Goal: Information Seeking & Learning: Find specific fact

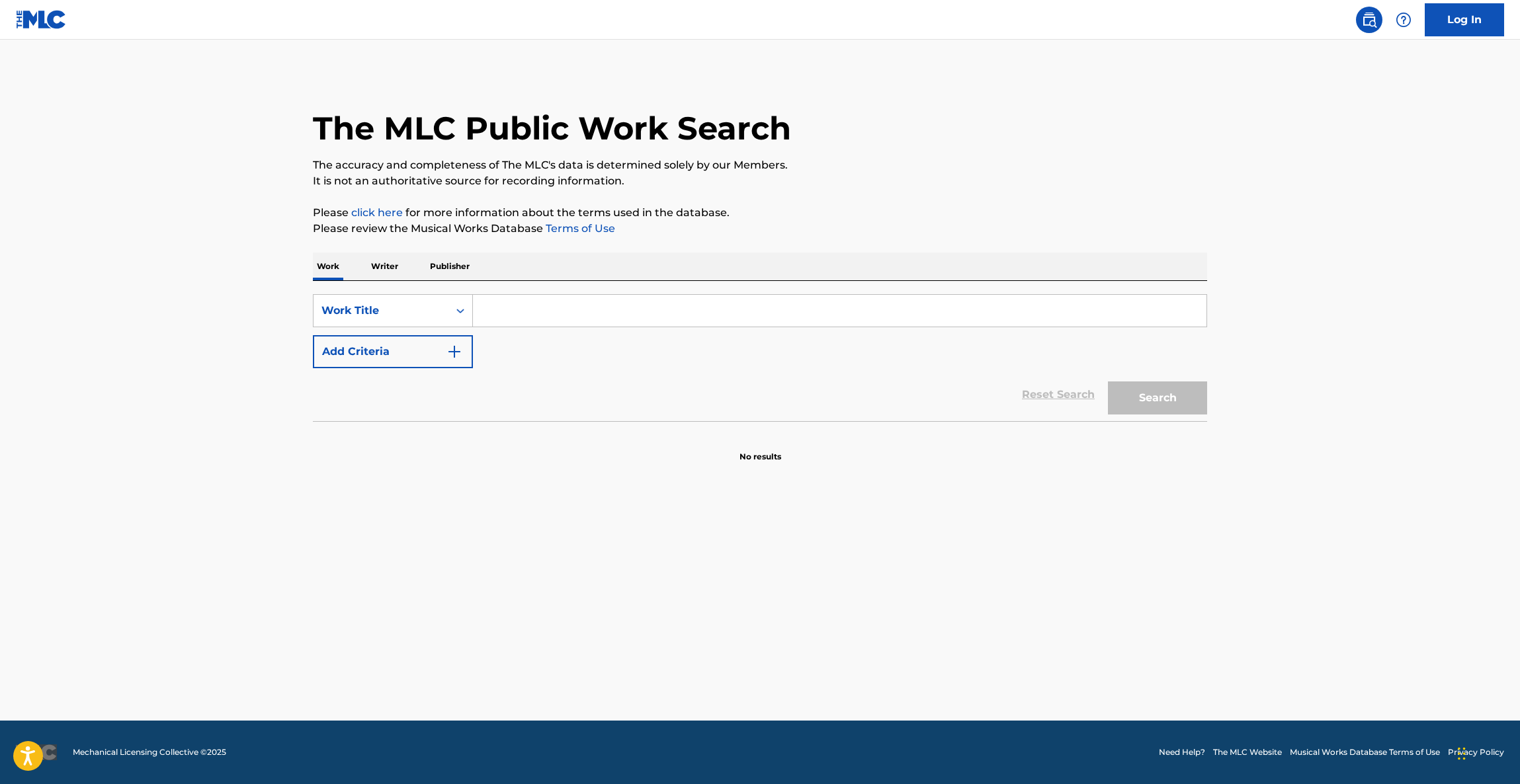
click at [868, 609] on main "The MLC Public Work Search The accuracy and completeness of The MLC's data is d…" at bounding box center [760, 380] width 1520 height 681
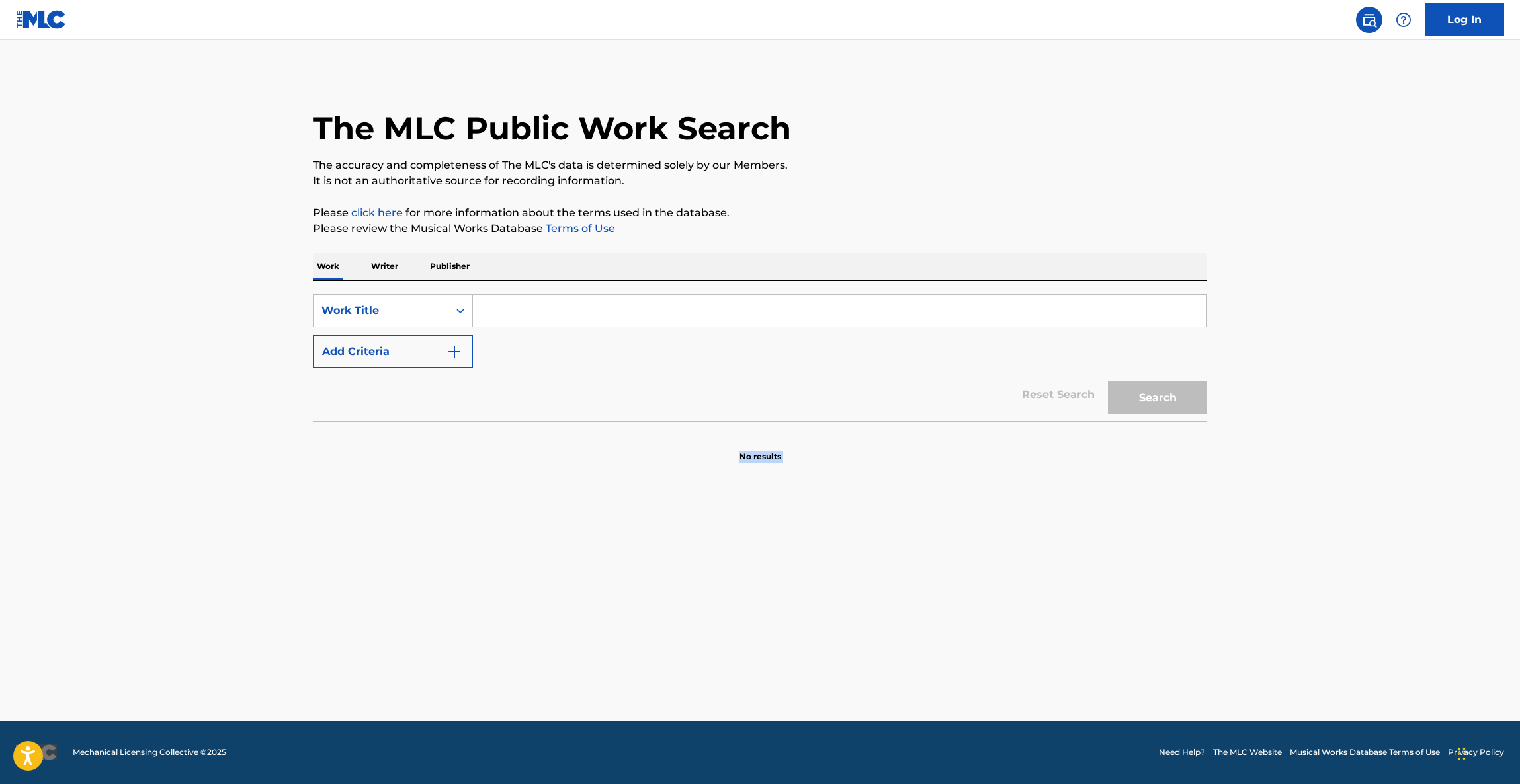
click at [868, 614] on main "The MLC Public Work Search The accuracy and completeness of The MLC's data is d…" at bounding box center [760, 380] width 1520 height 681
click at [868, 618] on main "The MLC Public Work Search The accuracy and completeness of The MLC's data is d…" at bounding box center [760, 380] width 1520 height 681
click at [868, 621] on main "The MLC Public Work Search The accuracy and completeness of The MLC's data is d…" at bounding box center [760, 380] width 1520 height 681
click at [867, 621] on main "The MLC Public Work Search The accuracy and completeness of The MLC's data is d…" at bounding box center [760, 380] width 1520 height 681
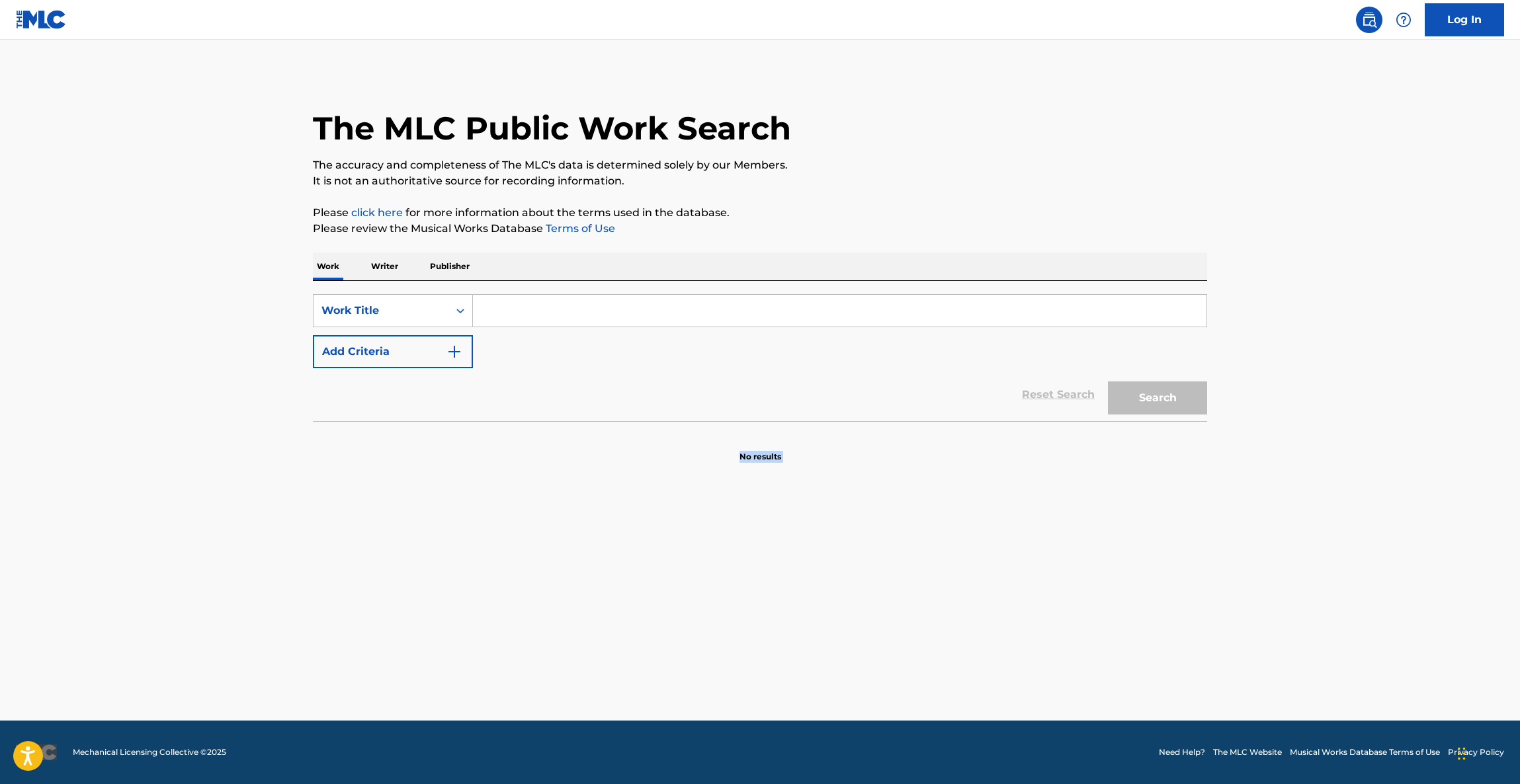
click at [866, 621] on main "The MLC Public Work Search The accuracy and completeness of The MLC's data is d…" at bounding box center [760, 380] width 1520 height 681
click at [867, 614] on main "The MLC Public Work Search The accuracy and completeness of The MLC's data is d…" at bounding box center [760, 380] width 1520 height 681
click at [868, 608] on main "The MLC Public Work Search The accuracy and completeness of The MLC's data is d…" at bounding box center [760, 380] width 1520 height 681
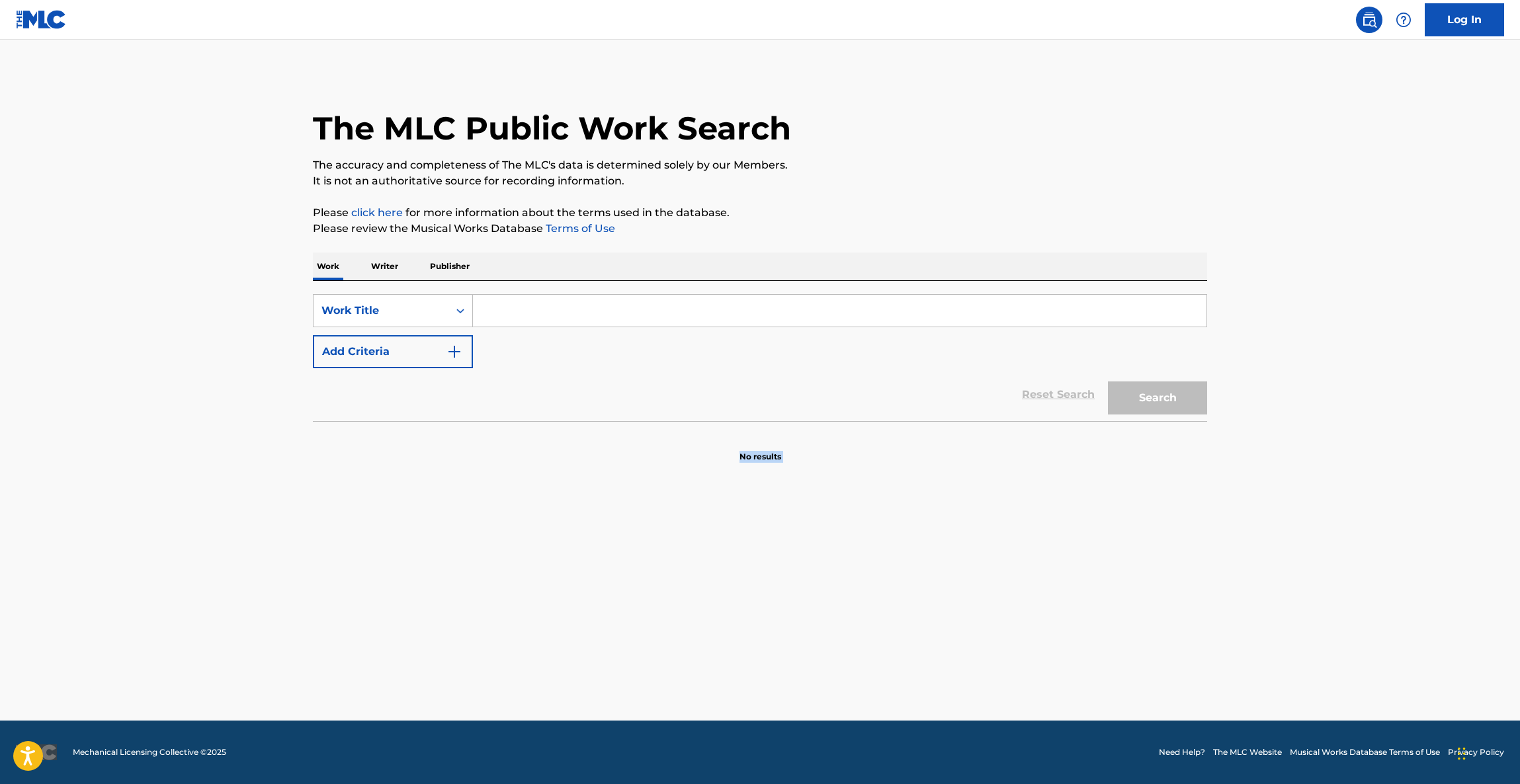
click at [868, 608] on main "The MLC Public Work Search The accuracy and completeness of The MLC's data is d…" at bounding box center [760, 380] width 1520 height 681
click at [870, 608] on main "The MLC Public Work Search The accuracy and completeness of The MLC's data is d…" at bounding box center [760, 380] width 1520 height 681
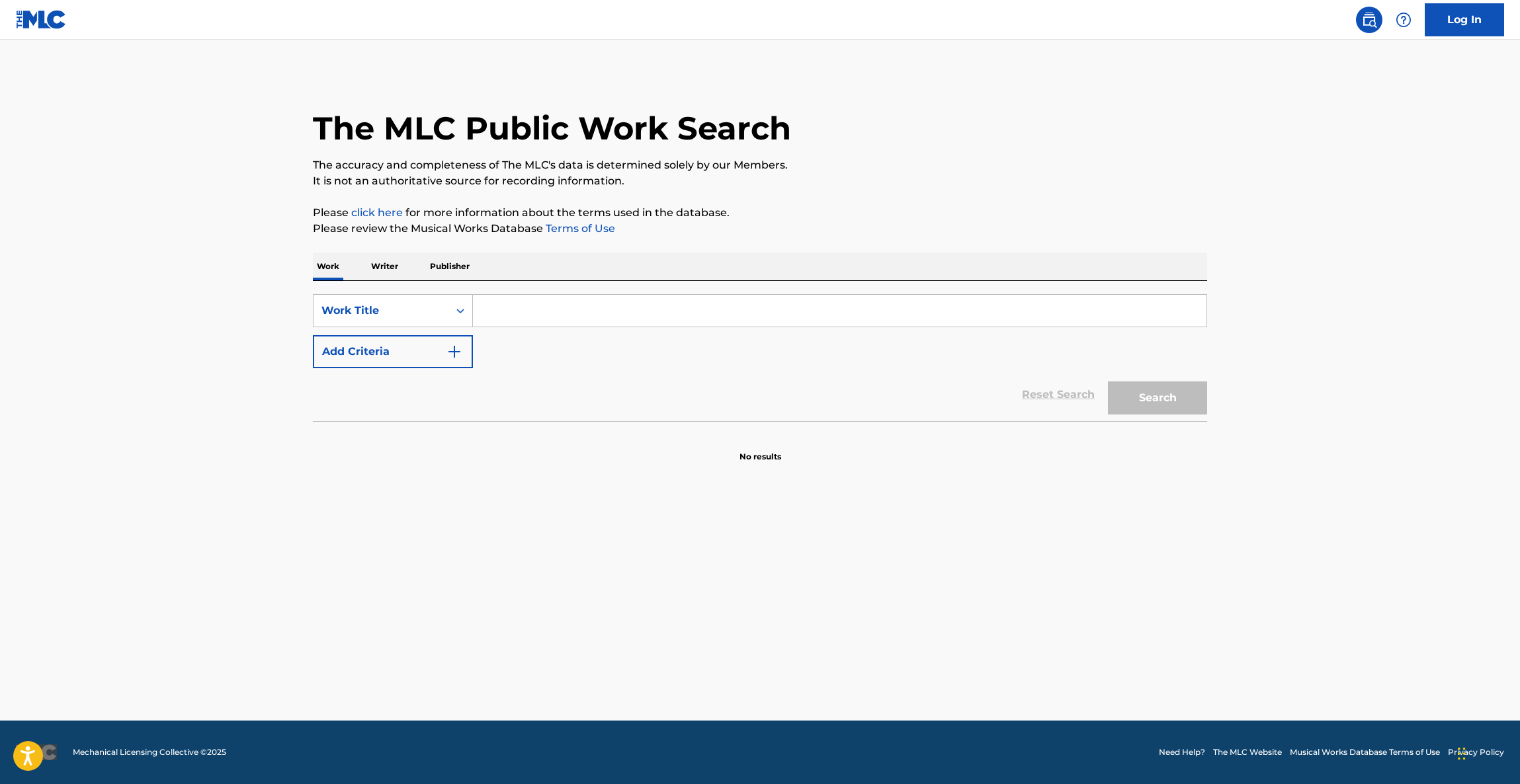
click at [870, 608] on main "The MLC Public Work Search The accuracy and completeness of The MLC's data is d…" at bounding box center [760, 380] width 1520 height 681
click at [868, 608] on main "The MLC Public Work Search The accuracy and completeness of The MLC's data is d…" at bounding box center [760, 380] width 1520 height 681
click at [866, 607] on main "The MLC Public Work Search The accuracy and completeness of The MLC's data is d…" at bounding box center [760, 380] width 1520 height 681
click at [862, 608] on main "The MLC Public Work Search The accuracy and completeness of The MLC's data is d…" at bounding box center [760, 380] width 1520 height 681
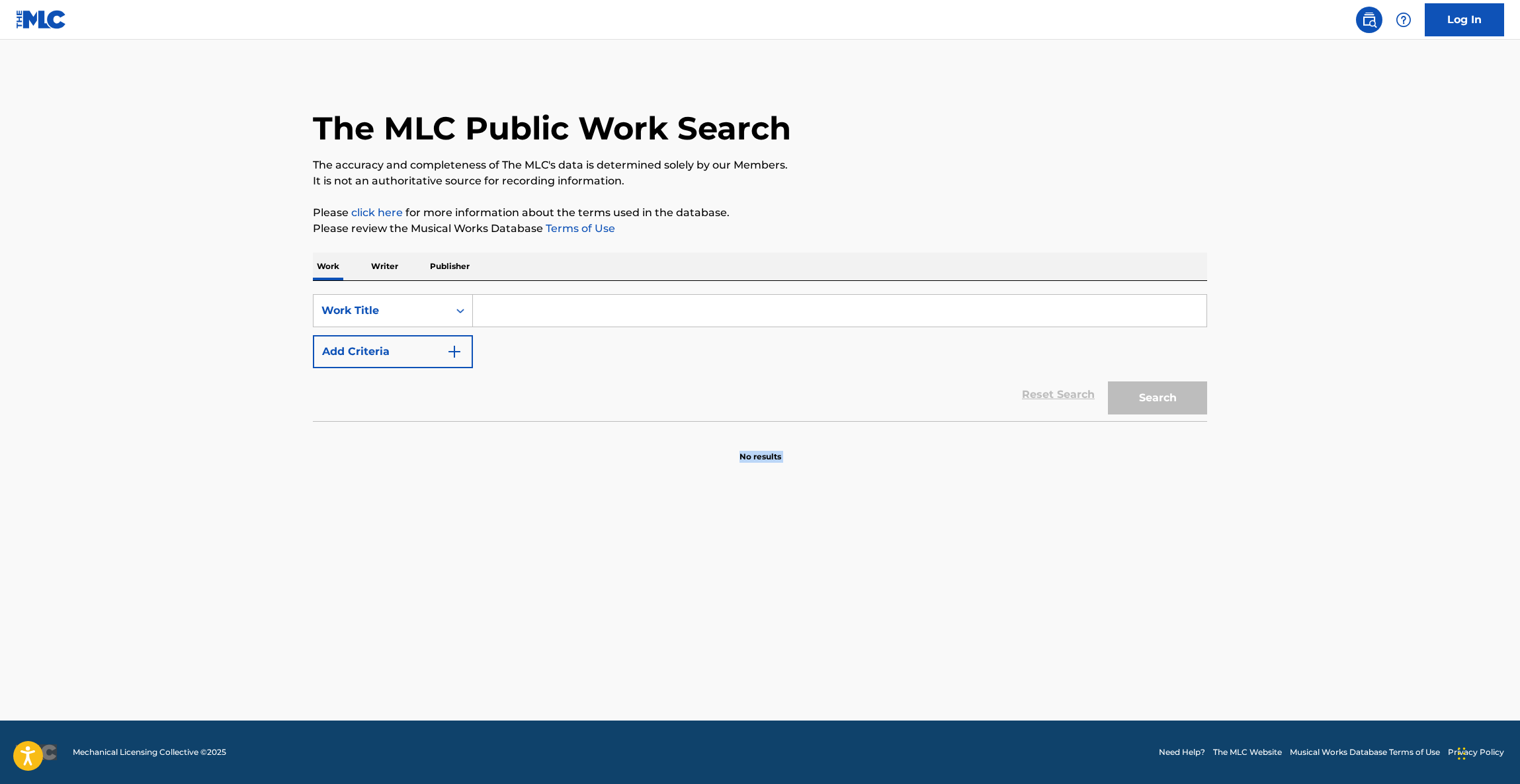
click at [862, 608] on main "The MLC Public Work Search The accuracy and completeness of The MLC's data is d…" at bounding box center [760, 380] width 1520 height 681
click at [868, 607] on main "The MLC Public Work Search The accuracy and completeness of The MLC's data is d…" at bounding box center [760, 380] width 1520 height 681
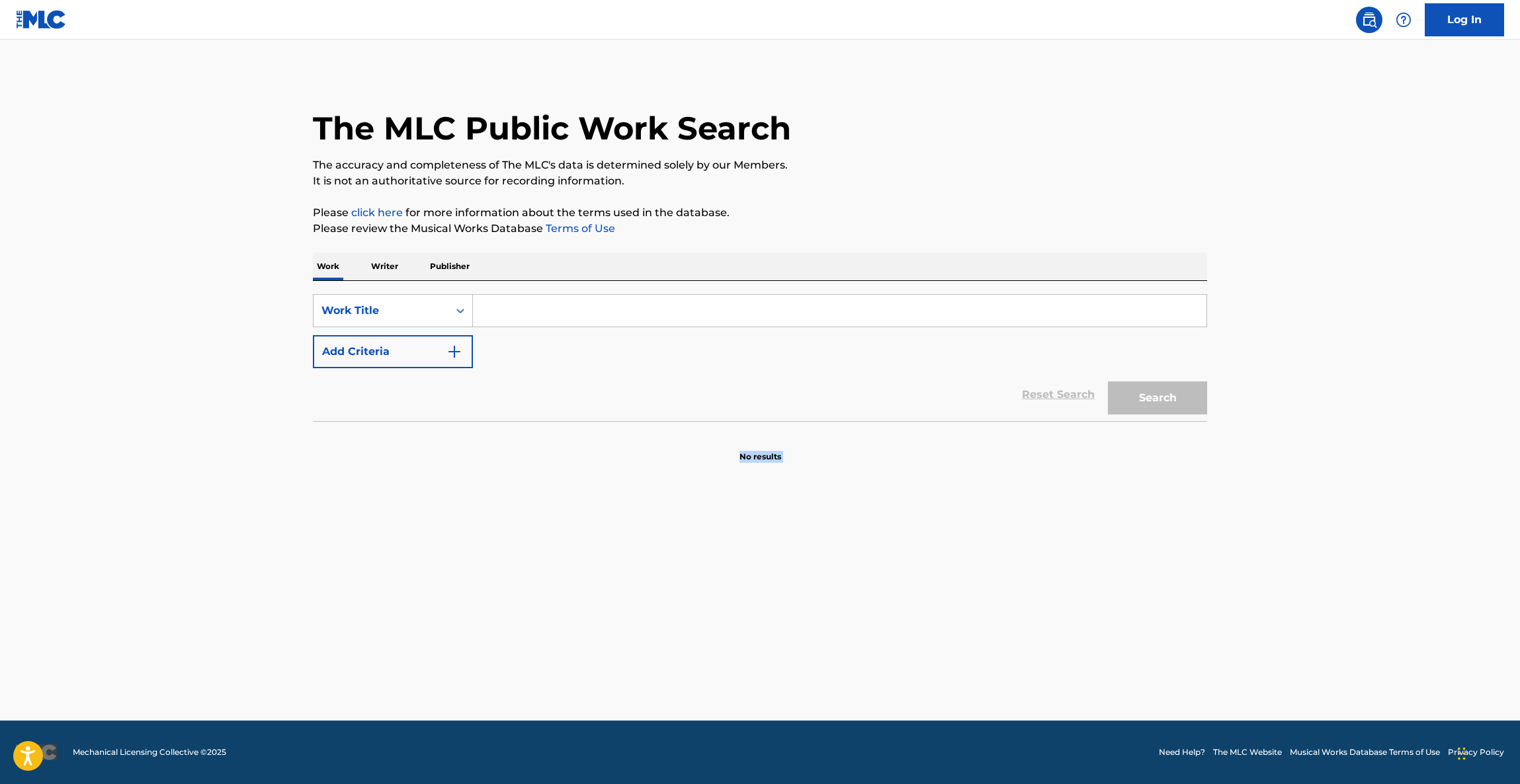
click at [868, 607] on main "The MLC Public Work Search The accuracy and completeness of The MLC's data is d…" at bounding box center [760, 380] width 1520 height 681
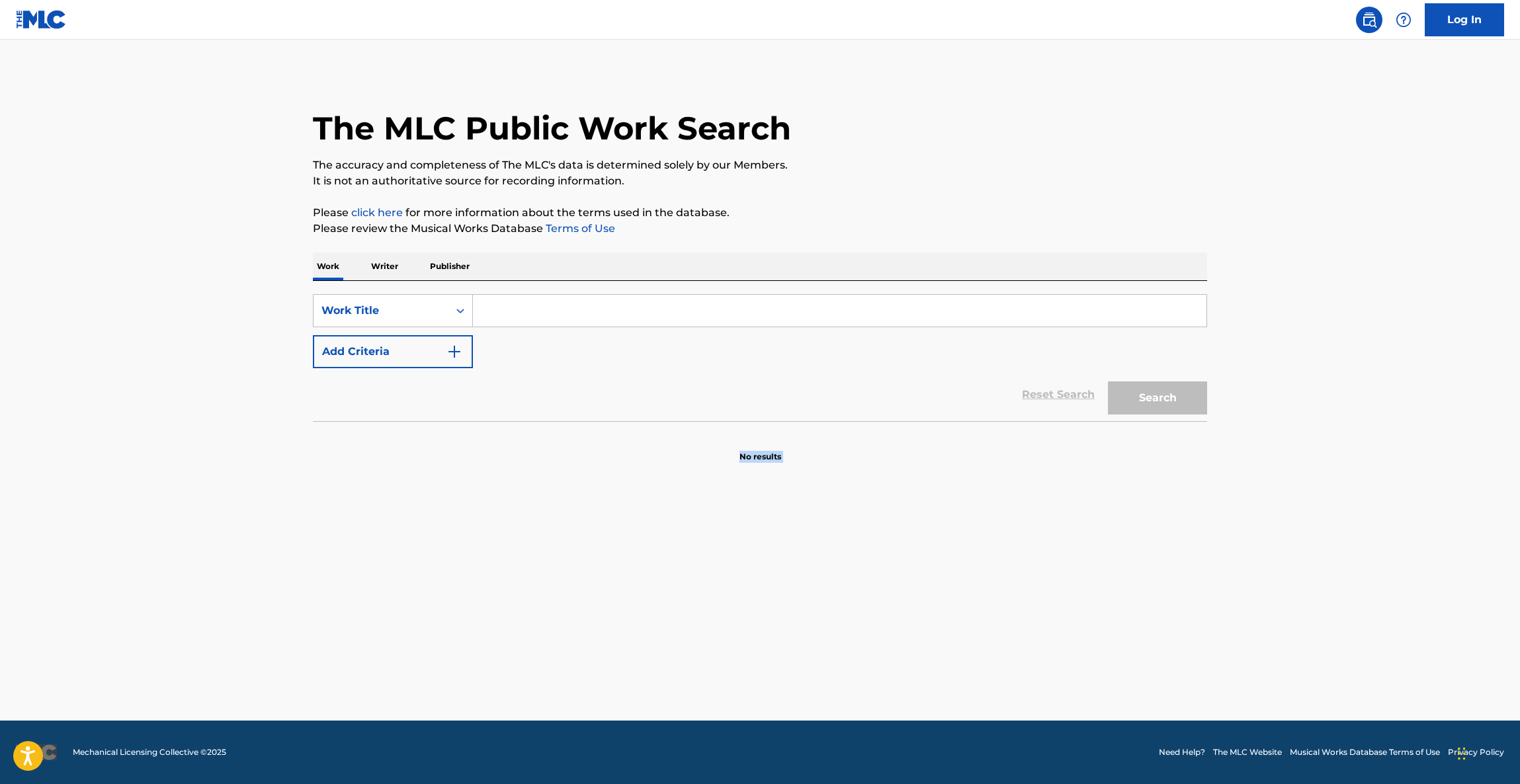
click at [868, 607] on main "The MLC Public Work Search The accuracy and completeness of The MLC's data is d…" at bounding box center [760, 380] width 1520 height 681
drag, startPoint x: 868, startPoint y: 607, endPoint x: 864, endPoint y: 626, distance: 19.4
click at [868, 609] on main "The MLC Public Work Search The accuracy and completeness of The MLC's data is d…" at bounding box center [760, 380] width 1520 height 681
click at [863, 632] on main "The MLC Public Work Search The accuracy and completeness of The MLC's data is d…" at bounding box center [760, 380] width 1520 height 681
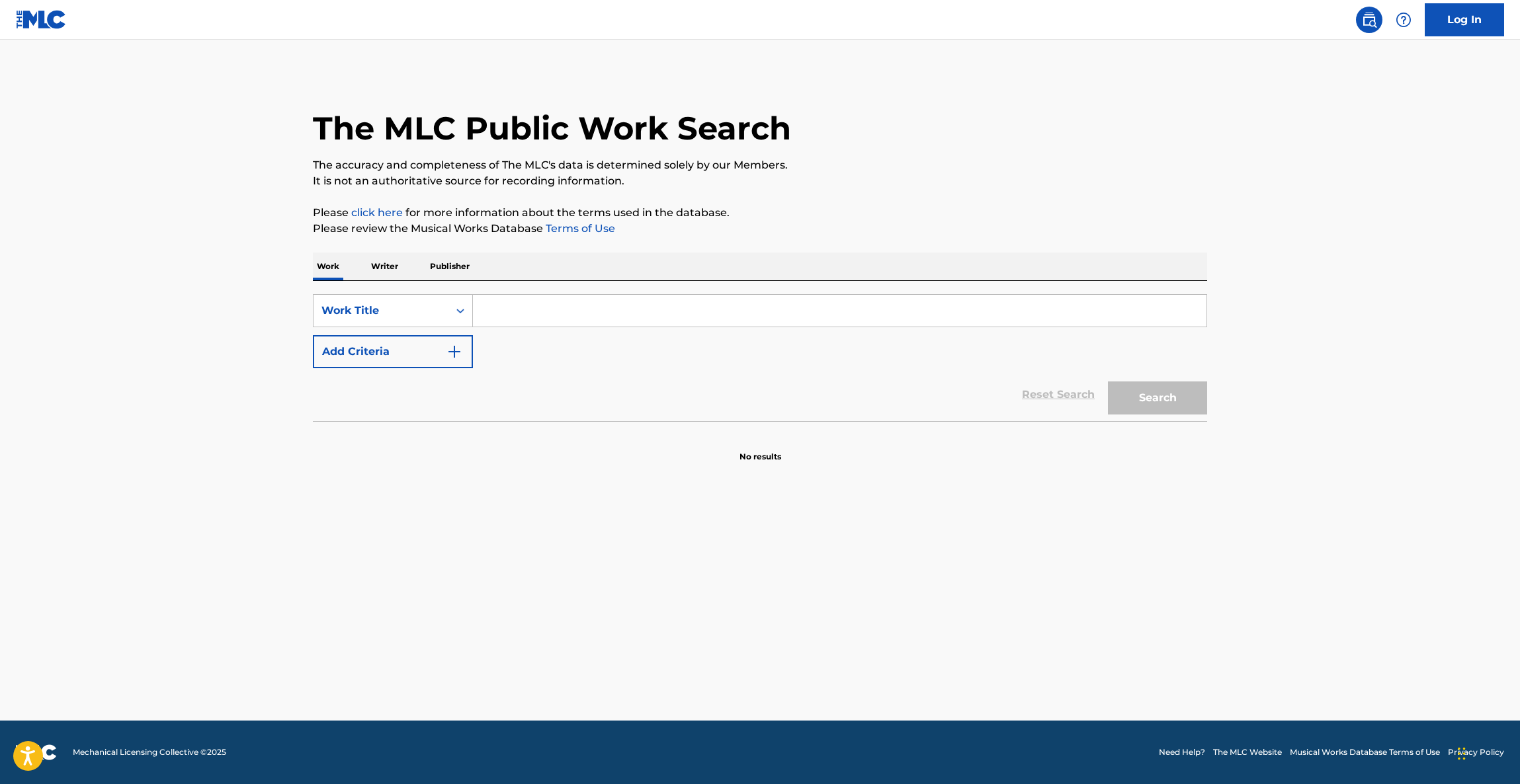
click at [875, 620] on main "The MLC Public Work Search The accuracy and completeness of The MLC's data is d…" at bounding box center [760, 380] width 1520 height 681
click at [875, 621] on main "The MLC Public Work Search The accuracy and completeness of The MLC's data is d…" at bounding box center [760, 380] width 1520 height 681
click at [875, 626] on main "The MLC Public Work Search The accuracy and completeness of The MLC's data is d…" at bounding box center [760, 380] width 1520 height 681
click at [895, 636] on main "The MLC Public Work Search The accuracy and completeness of The MLC's data is d…" at bounding box center [760, 380] width 1520 height 681
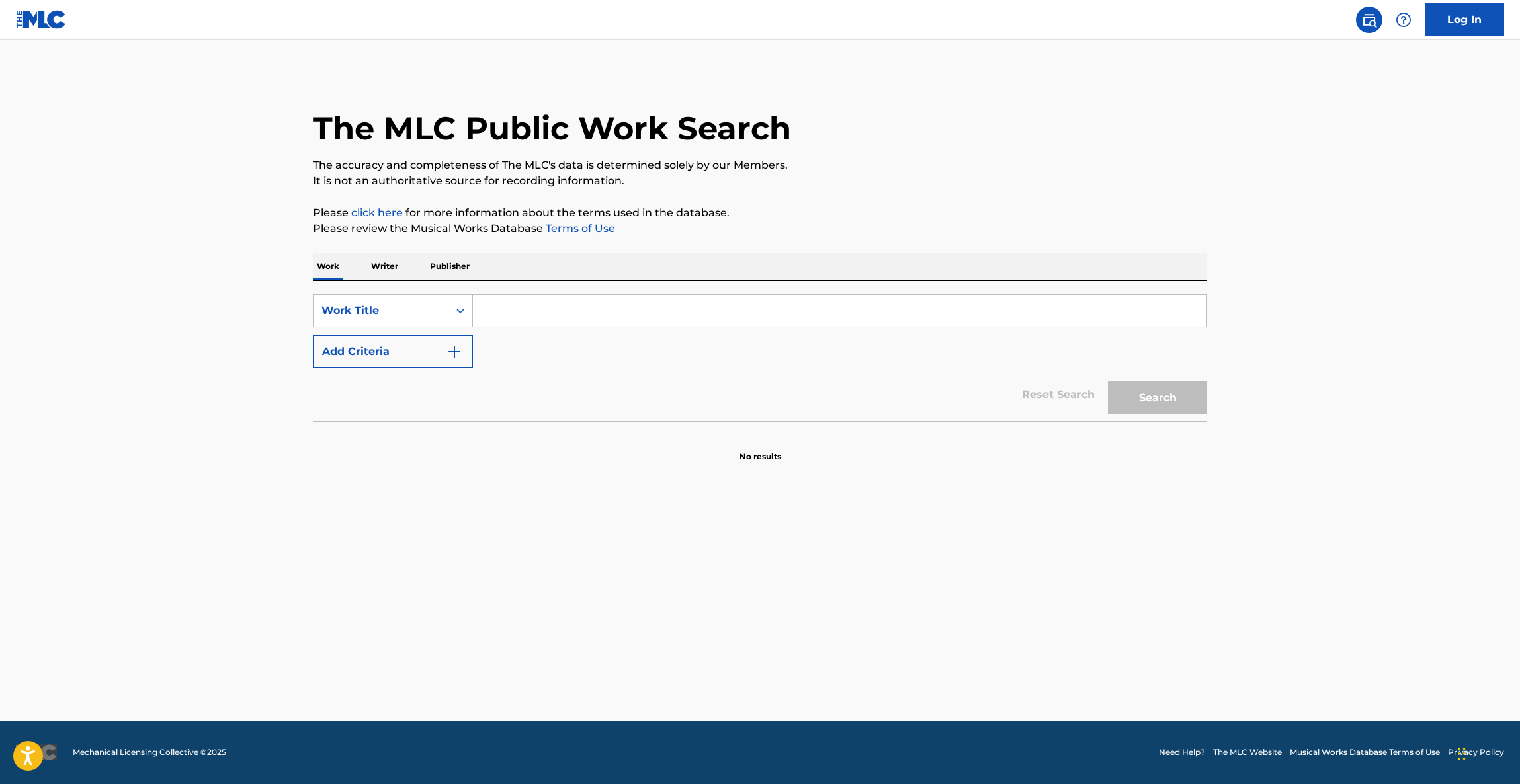
click at [895, 637] on main "The MLC Public Work Search The accuracy and completeness of The MLC's data is d…" at bounding box center [760, 380] width 1520 height 681
drag, startPoint x: 895, startPoint y: 640, endPoint x: 890, endPoint y: 653, distance: 13.9
click at [895, 641] on main "The MLC Public Work Search The accuracy and completeness of The MLC's data is d…" at bounding box center [760, 380] width 1520 height 681
click at [890, 653] on main "The MLC Public Work Search The accuracy and completeness of The MLC's data is d…" at bounding box center [760, 380] width 1520 height 681
click at [898, 648] on main "The MLC Public Work Search The accuracy and completeness of The MLC's data is d…" at bounding box center [760, 380] width 1520 height 681
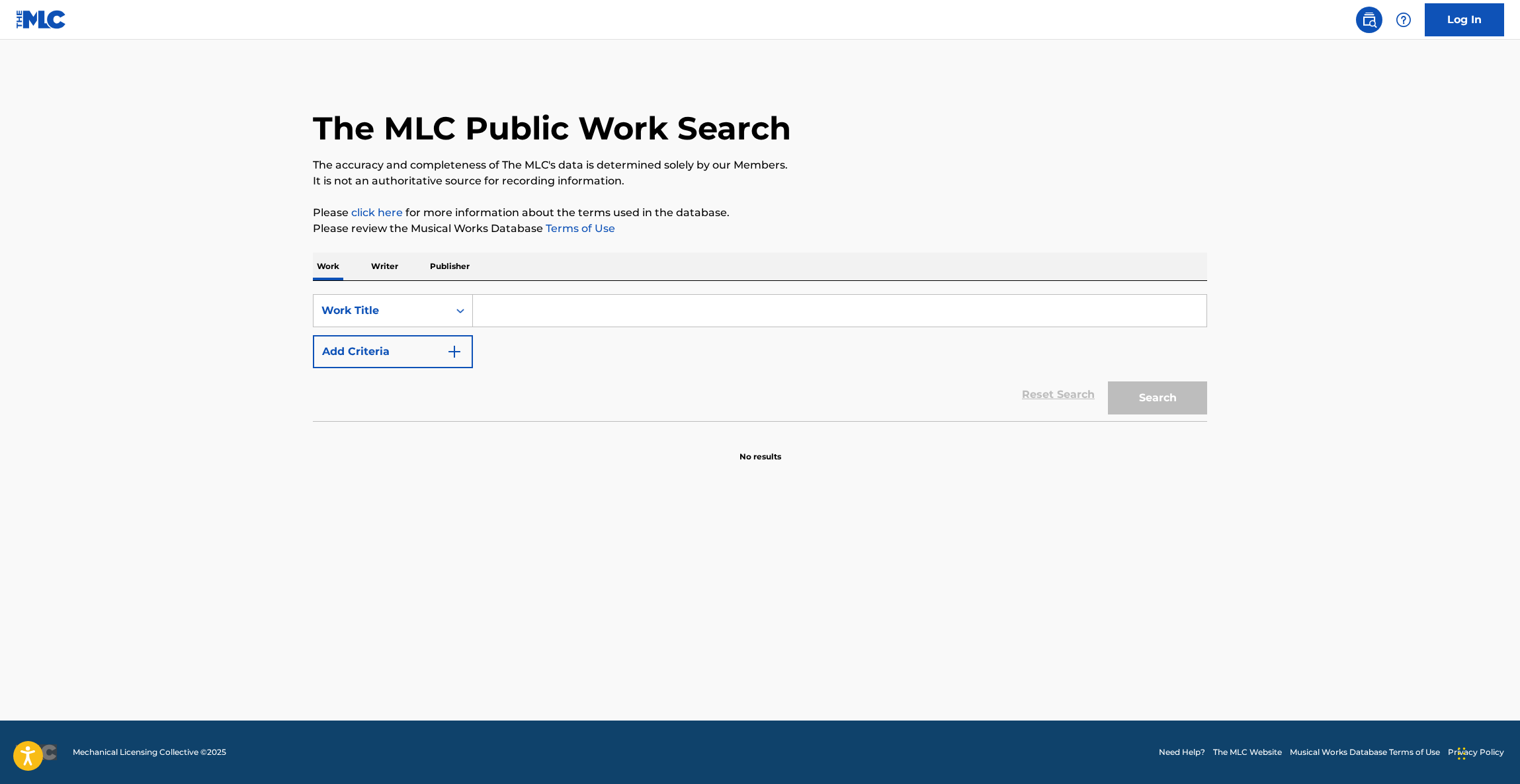
click at [903, 643] on main "The MLC Public Work Search The accuracy and completeness of The MLC's data is d…" at bounding box center [760, 380] width 1520 height 681
click at [926, 665] on main "The MLC Public Work Search The accuracy and completeness of The MLC's data is d…" at bounding box center [760, 380] width 1520 height 681
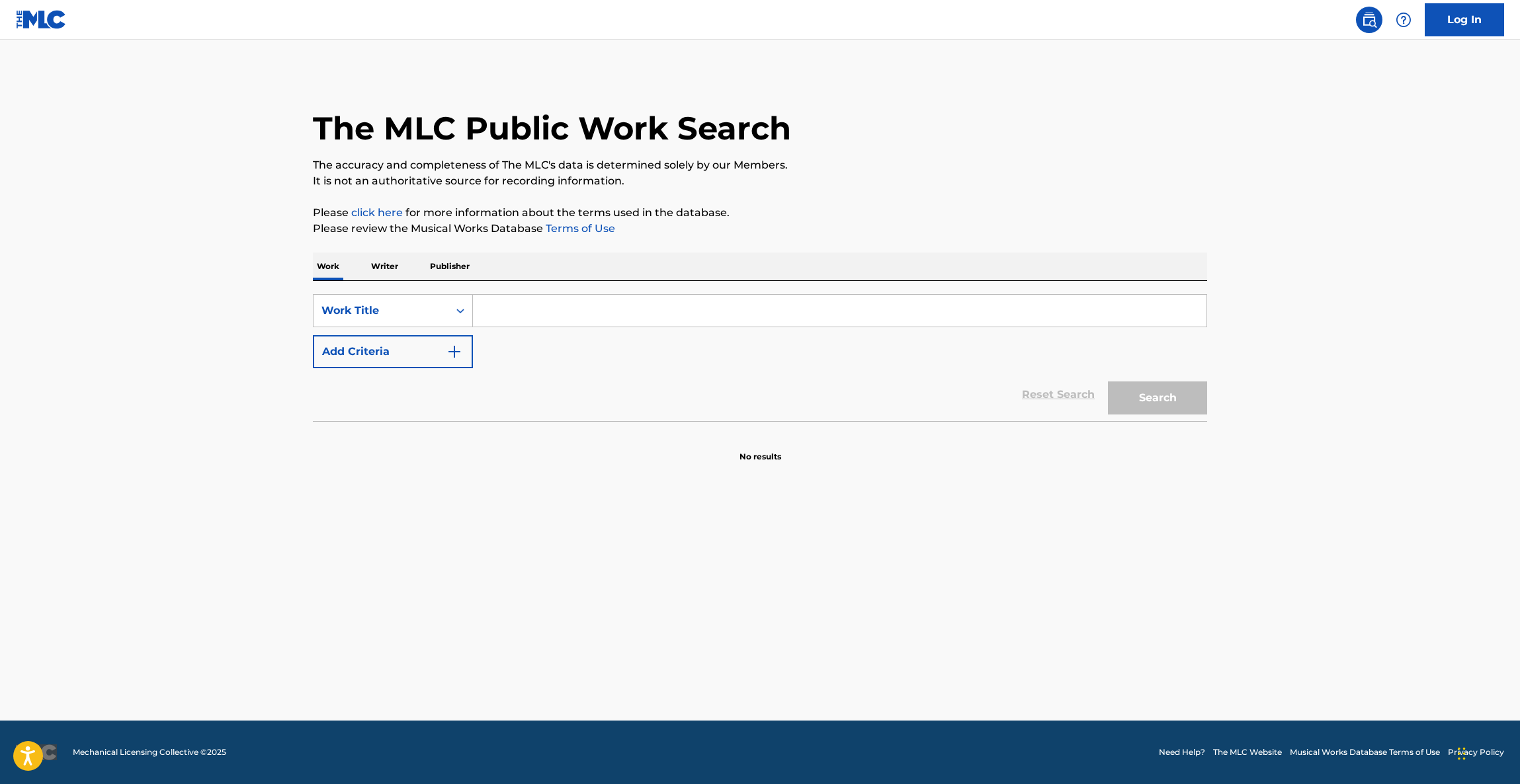
drag, startPoint x: 926, startPoint y: 665, endPoint x: 928, endPoint y: 674, distance: 9.2
click at [927, 674] on main "The MLC Public Work Search The accuracy and completeness of The MLC's data is d…" at bounding box center [760, 380] width 1520 height 681
click at [928, 674] on main "The MLC Public Work Search The accuracy and completeness of The MLC's data is d…" at bounding box center [760, 380] width 1520 height 681
click at [928, 676] on main "The MLC Public Work Search The accuracy and completeness of The MLC's data is d…" at bounding box center [760, 380] width 1520 height 681
click at [928, 678] on main "The MLC Public Work Search The accuracy and completeness of The MLC's data is d…" at bounding box center [760, 380] width 1520 height 681
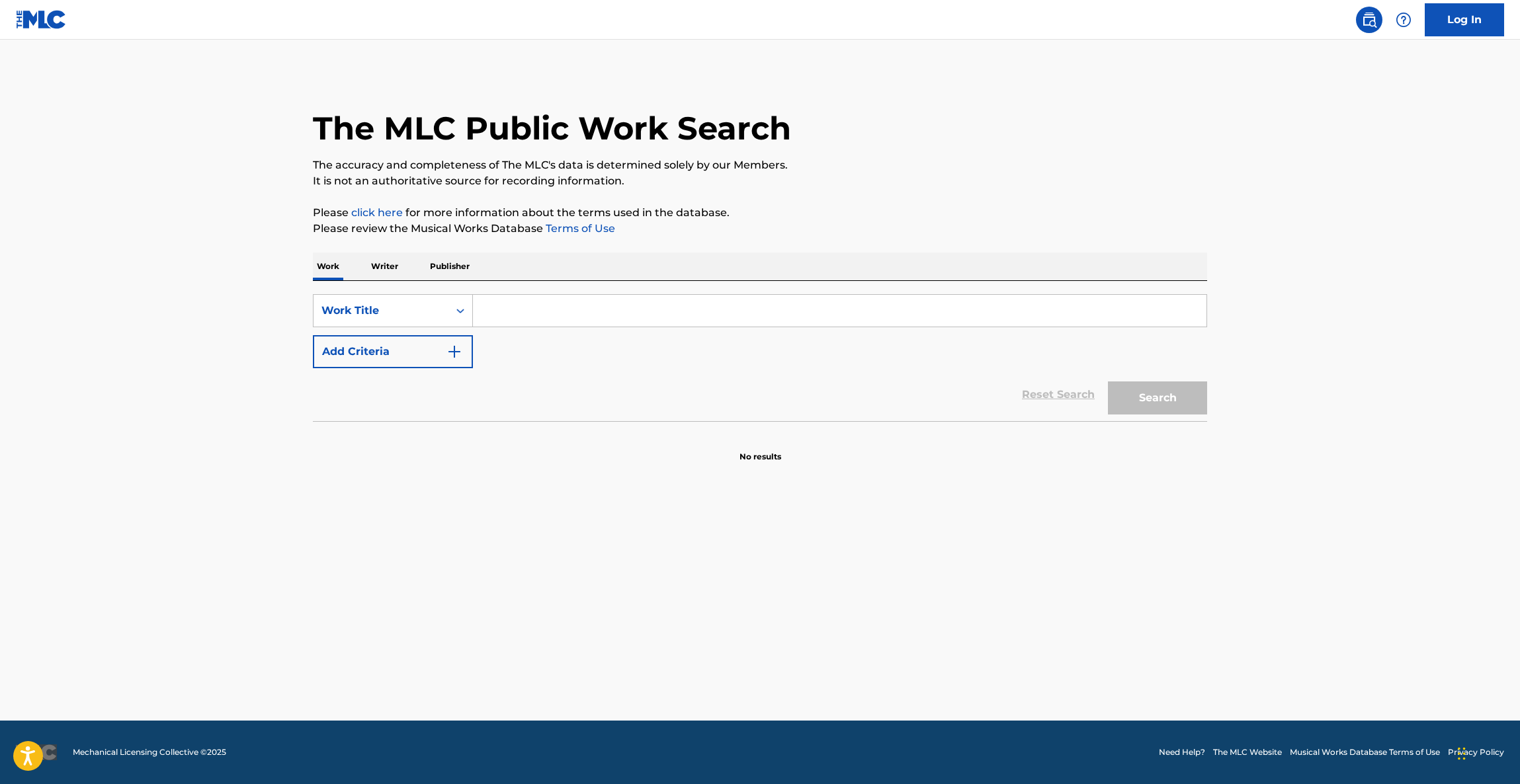
click at [928, 678] on main "The MLC Public Work Search The accuracy and completeness of The MLC's data is d…" at bounding box center [760, 380] width 1520 height 681
click at [969, 660] on main "The MLC Public Work Search The accuracy and completeness of The MLC's data is d…" at bounding box center [760, 380] width 1520 height 681
click at [967, 661] on main "The MLC Public Work Search The accuracy and completeness of The MLC's data is d…" at bounding box center [760, 380] width 1520 height 681
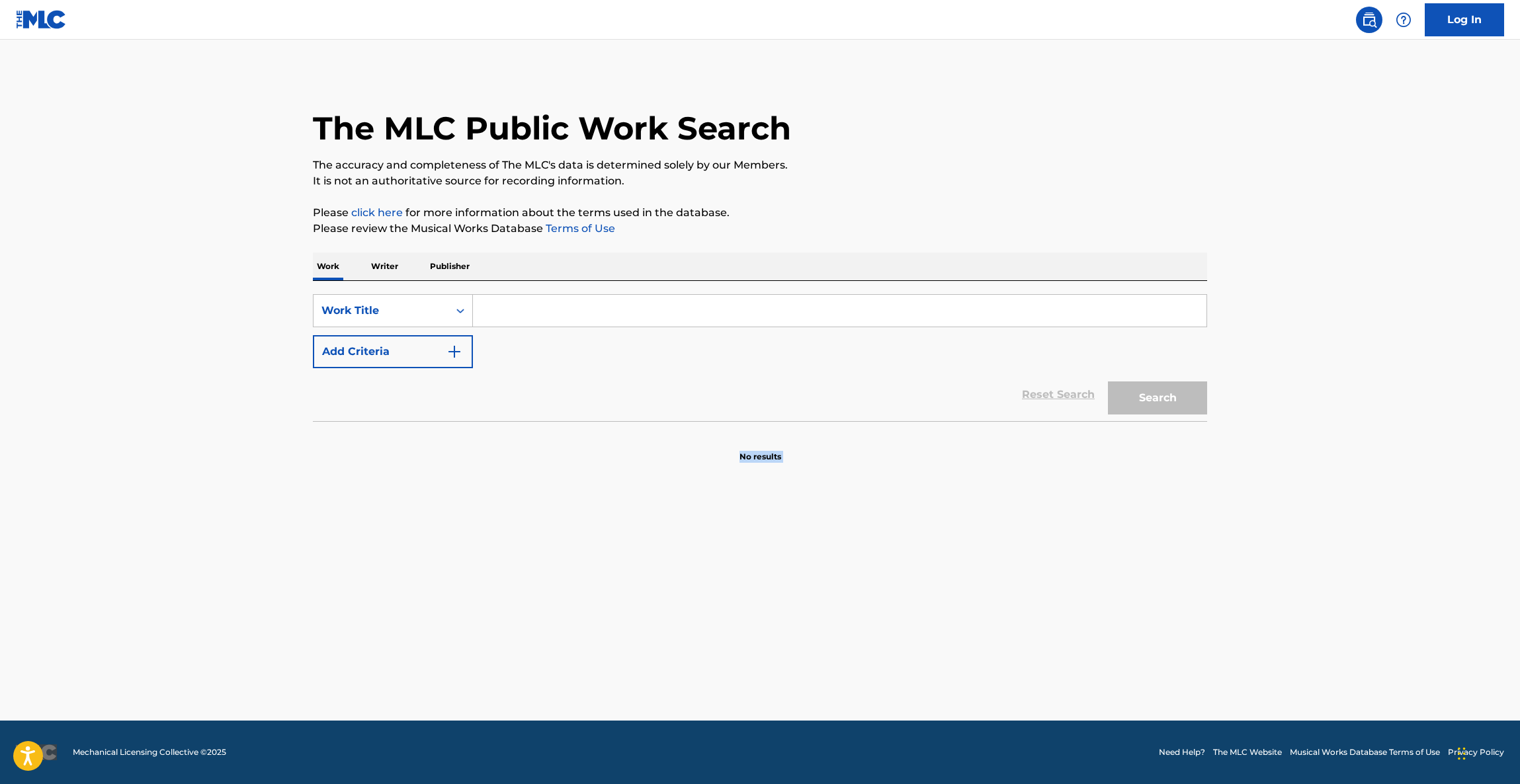
click at [967, 661] on main "The MLC Public Work Search The accuracy and completeness of The MLC's data is d…" at bounding box center [760, 380] width 1520 height 681
drag, startPoint x: 967, startPoint y: 661, endPoint x: 942, endPoint y: 664, distance: 25.2
click at [952, 661] on main "The MLC Public Work Search The accuracy and completeness of The MLC's data is d…" at bounding box center [760, 380] width 1520 height 681
click at [946, 622] on main "The MLC Public Work Search The accuracy and completeness of The MLC's data is d…" at bounding box center [760, 380] width 1520 height 681
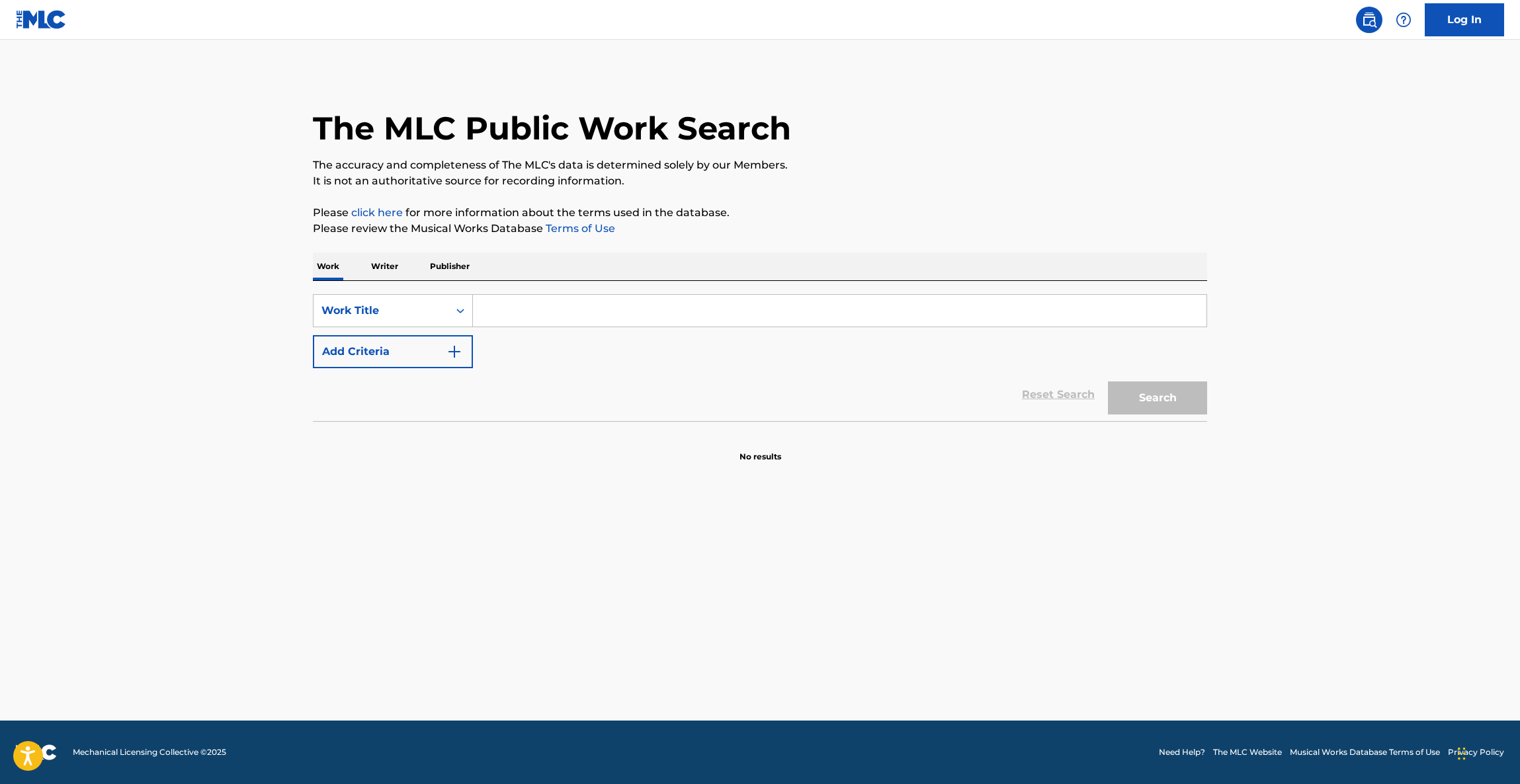
click at [946, 622] on main "The MLC Public Work Search The accuracy and completeness of The MLC's data is d…" at bounding box center [760, 380] width 1520 height 681
click at [965, 623] on main "The MLC Public Work Search The accuracy and completeness of The MLC's data is d…" at bounding box center [760, 380] width 1520 height 681
click at [967, 644] on main "The MLC Public Work Search The accuracy and completeness of The MLC's data is d…" at bounding box center [760, 380] width 1520 height 681
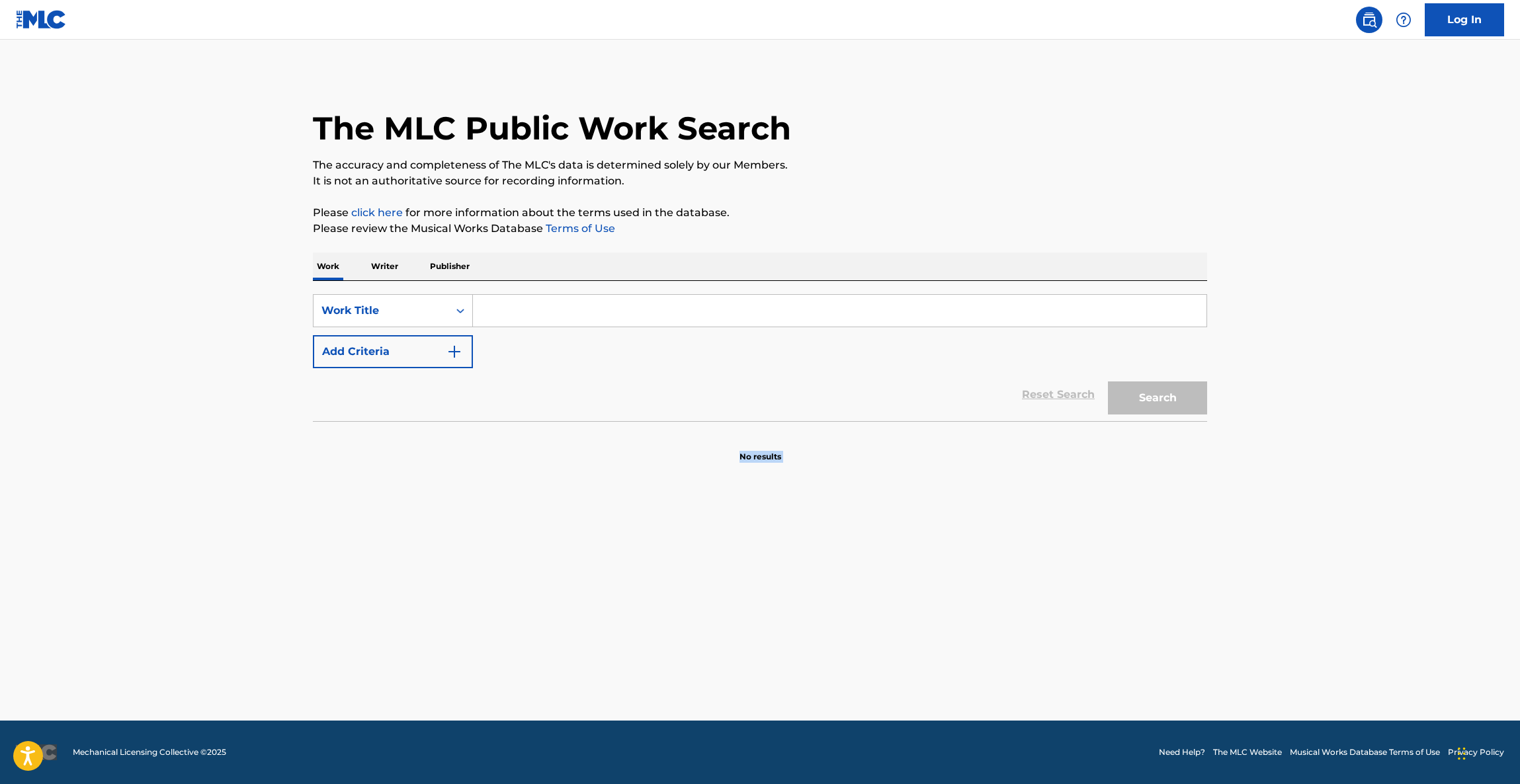
click at [979, 647] on main "The MLC Public Work Search The accuracy and completeness of The MLC's data is d…" at bounding box center [760, 380] width 1520 height 681
click at [977, 647] on main "The MLC Public Work Search The accuracy and completeness of The MLC's data is d…" at bounding box center [760, 380] width 1520 height 681
click at [981, 646] on main "The MLC Public Work Search The accuracy and completeness of The MLC's data is d…" at bounding box center [760, 380] width 1520 height 681
click at [978, 646] on main "The MLC Public Work Search The accuracy and completeness of The MLC's data is d…" at bounding box center [760, 380] width 1520 height 681
drag, startPoint x: 978, startPoint y: 647, endPoint x: 970, endPoint y: 661, distance: 16.1
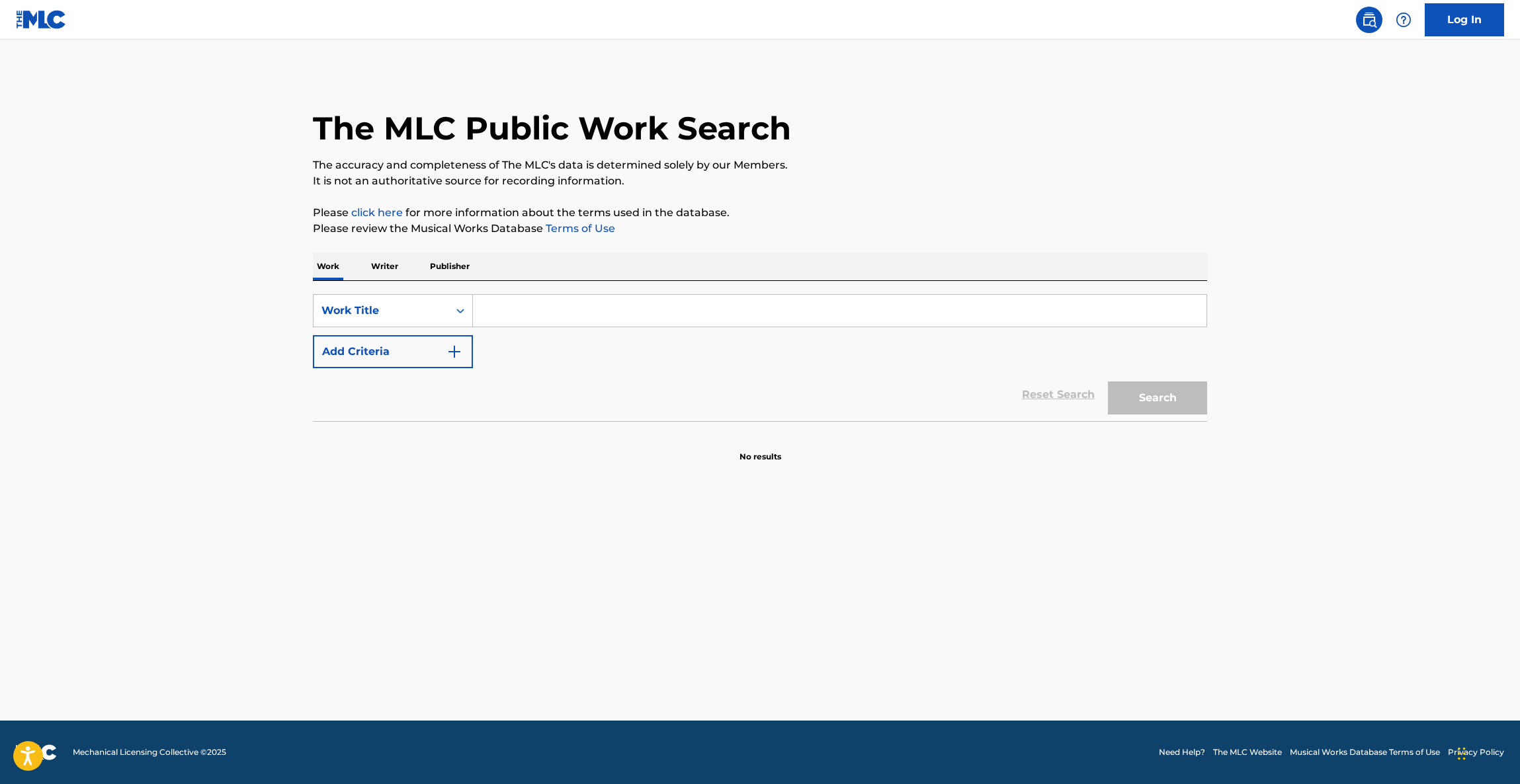
click at [971, 661] on main "The MLC Public Work Search The accuracy and completeness of The MLC's data is d…" at bounding box center [760, 380] width 1520 height 681
click at [922, 629] on main "The MLC Public Work Search The accuracy and completeness of The MLC's data is d…" at bounding box center [760, 380] width 1520 height 681
click at [899, 570] on main "The MLC Public Work Search The accuracy and completeness of The MLC's data is d…" at bounding box center [760, 380] width 1520 height 681
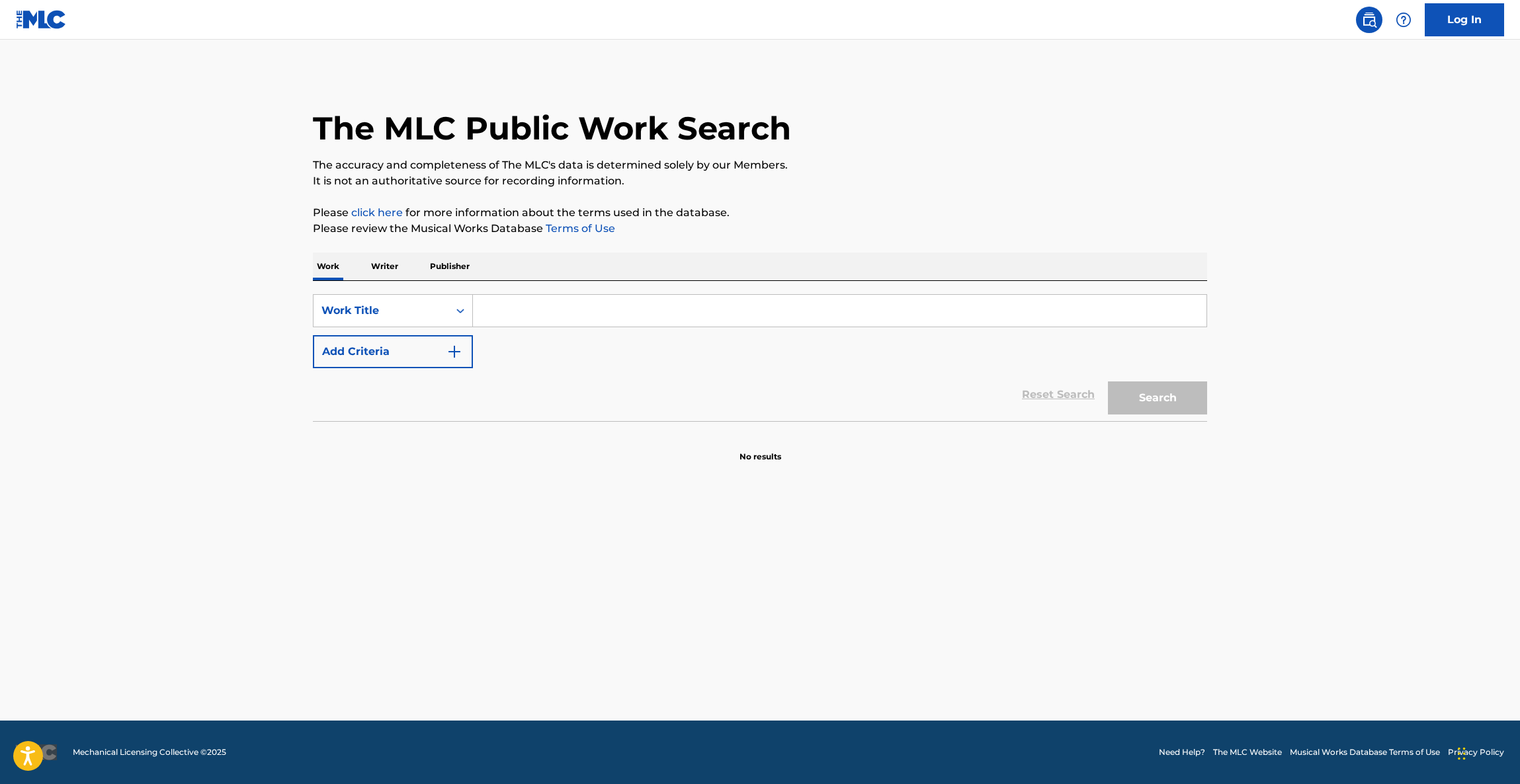
click at [898, 571] on main "The MLC Public Work Search The accuracy and completeness of The MLC's data is d…" at bounding box center [760, 380] width 1520 height 681
click at [904, 552] on main "The MLC Public Work Search The accuracy and completeness of The MLC's data is d…" at bounding box center [760, 380] width 1520 height 681
click at [910, 550] on main "The MLC Public Work Search The accuracy and completeness of The MLC's data is d…" at bounding box center [760, 380] width 1520 height 681
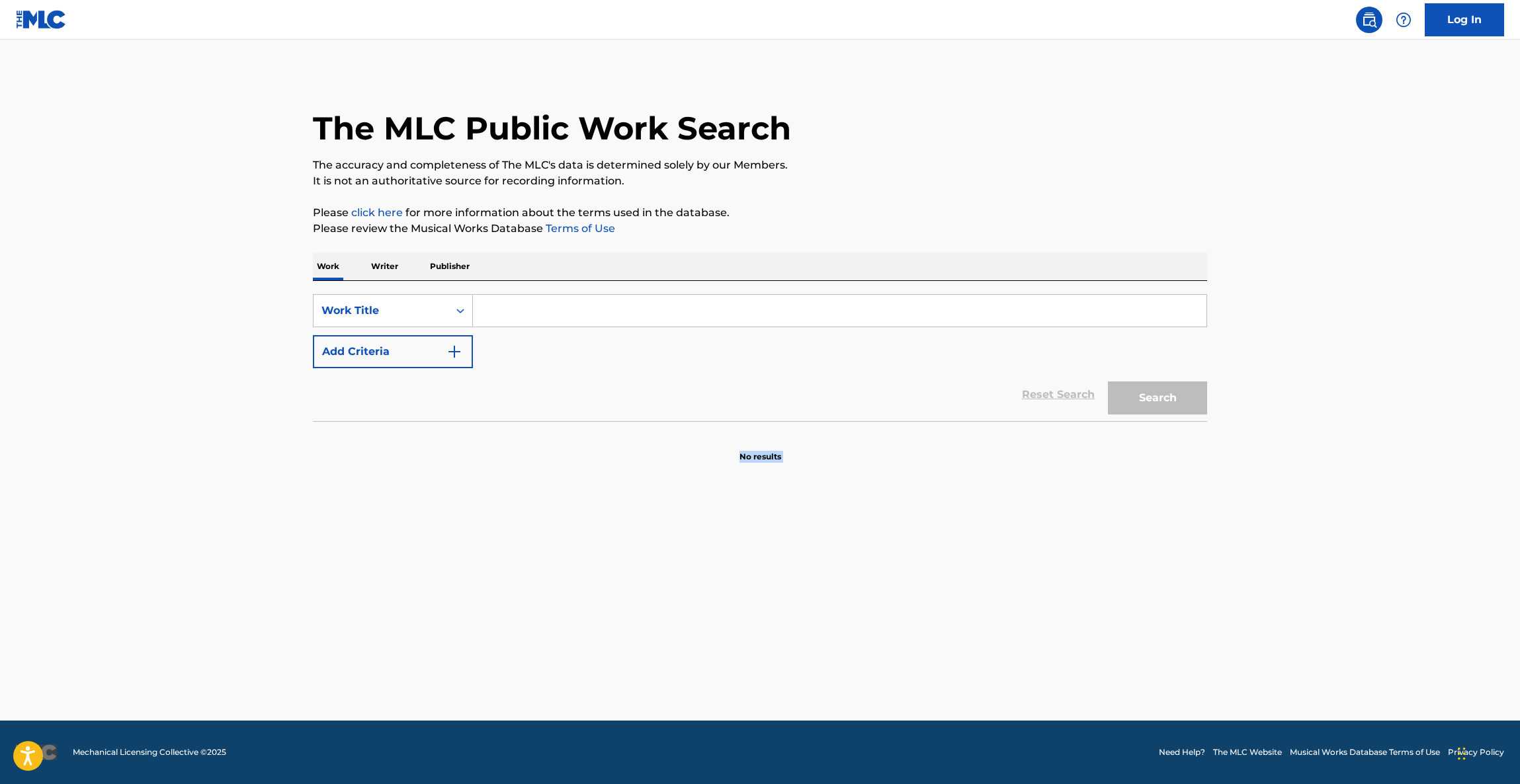
click at [896, 561] on main "The MLC Public Work Search The accuracy and completeness of The MLC's data is d…" at bounding box center [760, 380] width 1520 height 681
click at [895, 562] on main "The MLC Public Work Search The accuracy and completeness of The MLC's data is d…" at bounding box center [760, 380] width 1520 height 681
drag, startPoint x: 731, startPoint y: 570, endPoint x: 942, endPoint y: 630, distance: 219.4
click at [891, 626] on main "The MLC Public Work Search The accuracy and completeness of The MLC's data is d…" at bounding box center [760, 380] width 1520 height 681
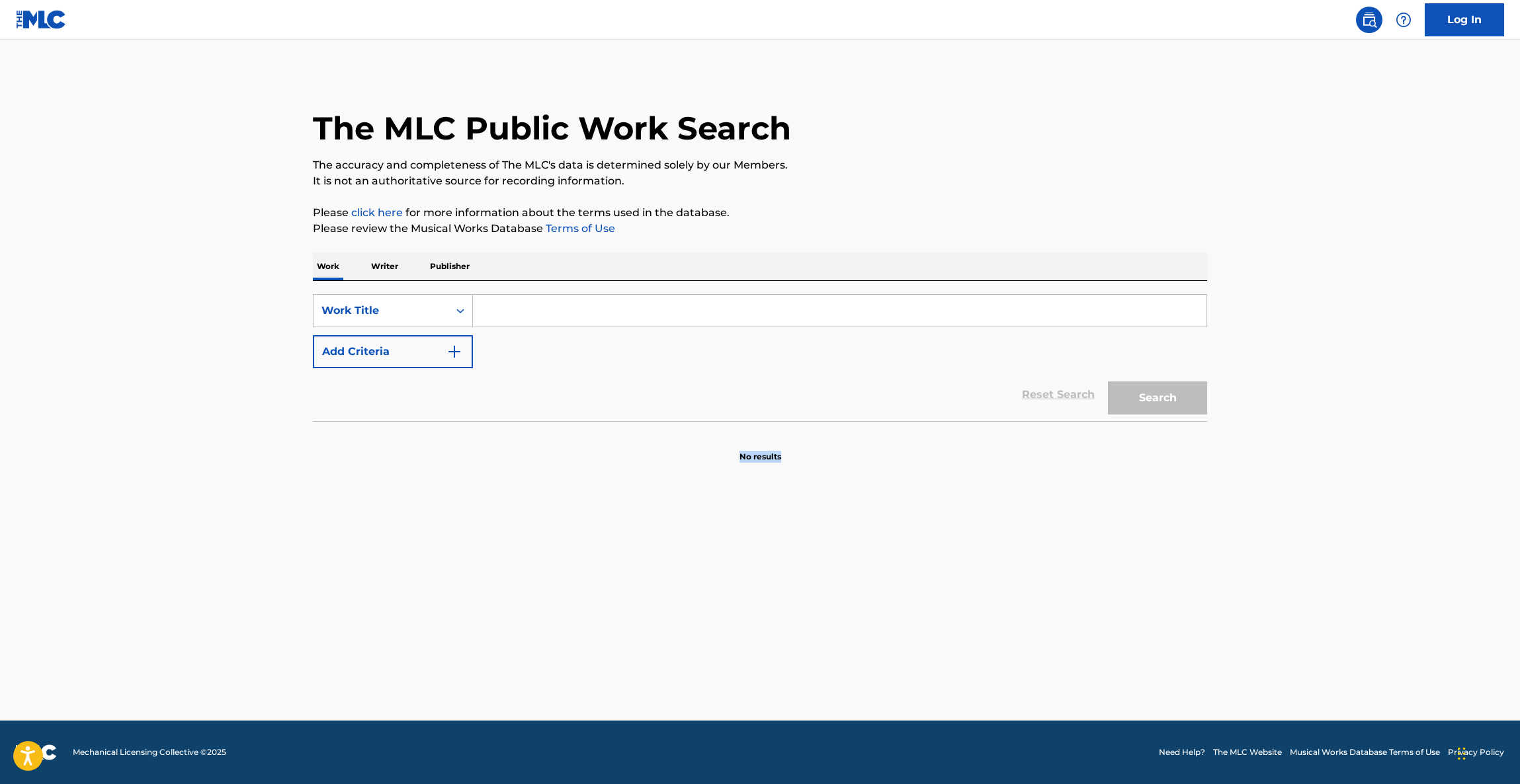
click at [940, 630] on main "The MLC Public Work Search The accuracy and completeness of The MLC's data is d…" at bounding box center [760, 380] width 1520 height 681
click at [1125, 561] on main "The MLC Public Work Search The accuracy and completeness of The MLC's data is d…" at bounding box center [760, 380] width 1520 height 681
click at [1126, 567] on main "The MLC Public Work Search The accuracy and completeness of The MLC's data is d…" at bounding box center [760, 380] width 1520 height 681
click at [1181, 740] on footer "Mechanical Licensing Collective © 2025 Need Help? The MLC Website Musical Works…" at bounding box center [760, 752] width 1520 height 63
click at [1181, 743] on footer "Mechanical Licensing Collective © 2025 Need Help? The MLC Website Musical Works…" at bounding box center [760, 752] width 1520 height 63
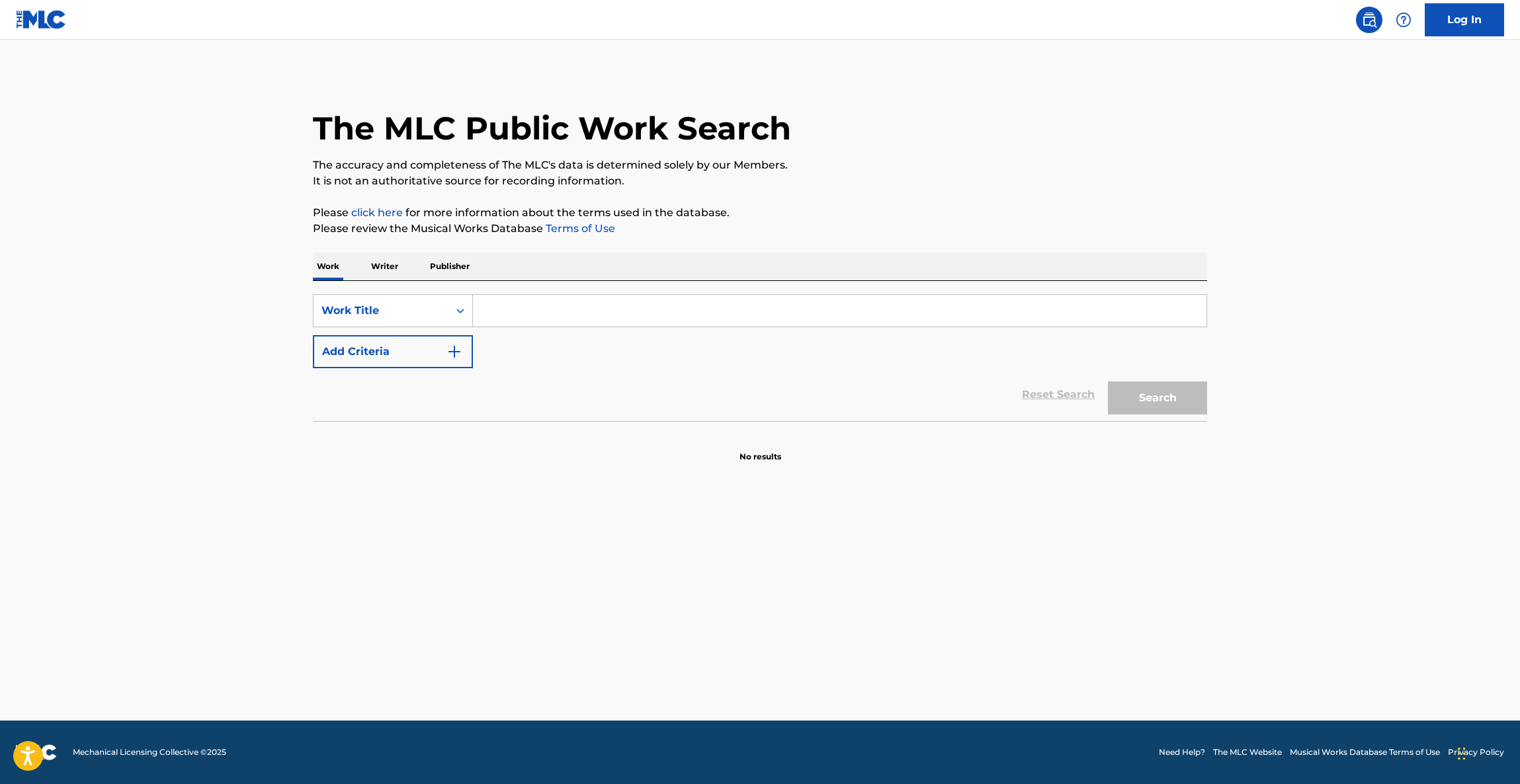
click at [1176, 755] on link "Need Help?" at bounding box center [1182, 752] width 46 height 12
click at [1280, 272] on main "The MLC Public Work Search The accuracy and completeness of The MLC's data is d…" at bounding box center [760, 380] width 1520 height 681
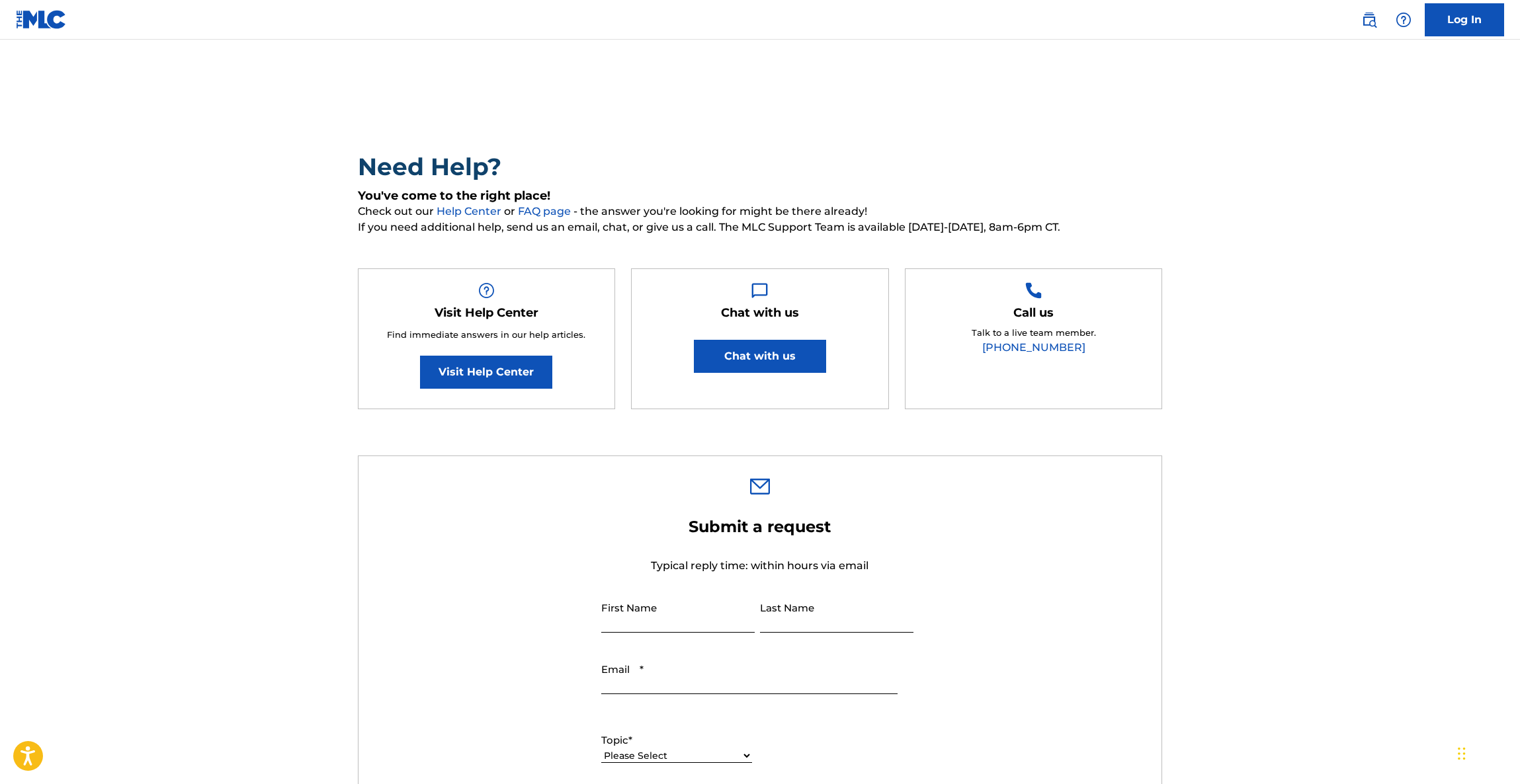
drag, startPoint x: 1395, startPoint y: 542, endPoint x: 1403, endPoint y: 538, distance: 8.9
click at [1397, 542] on main "Need Help? You've come to the right place! Check out our Help Center or FAQ pag…" at bounding box center [760, 699] width 1520 height 1320
click at [1404, 537] on main "Need Help? You've come to the right place! Check out our Help Center or FAQ pag…" at bounding box center [760, 699] width 1520 height 1320
